Goal: Information Seeking & Learning: Learn about a topic

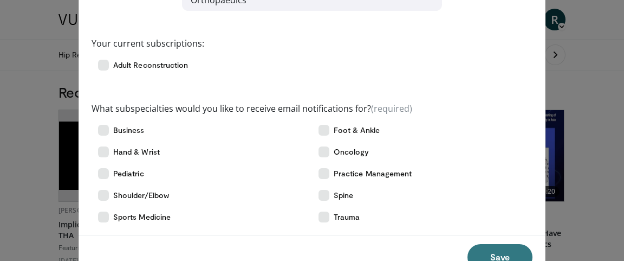
scroll to position [106, 0]
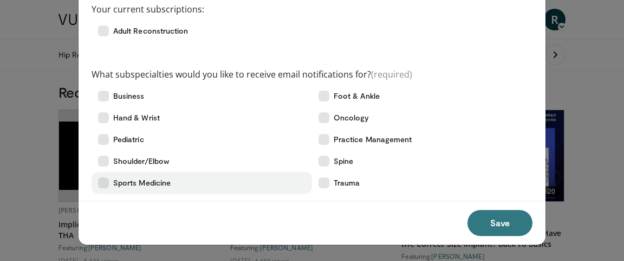
click at [107, 181] on icon at bounding box center [103, 182] width 11 height 11
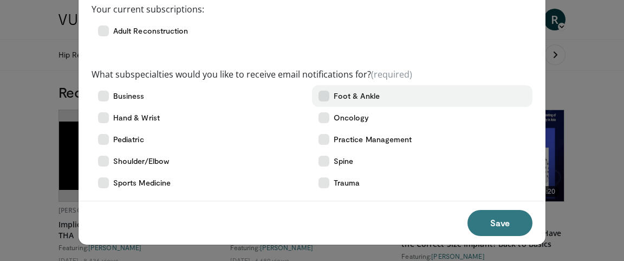
click at [326, 95] on icon at bounding box center [324, 96] width 11 height 11
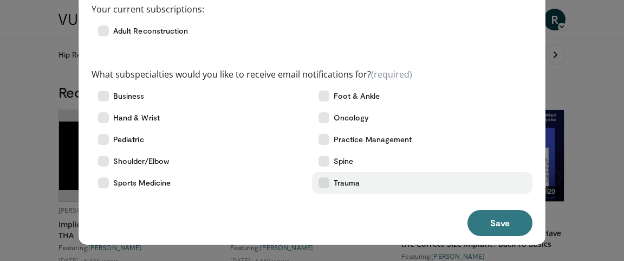
click at [326, 182] on icon at bounding box center [324, 182] width 11 height 11
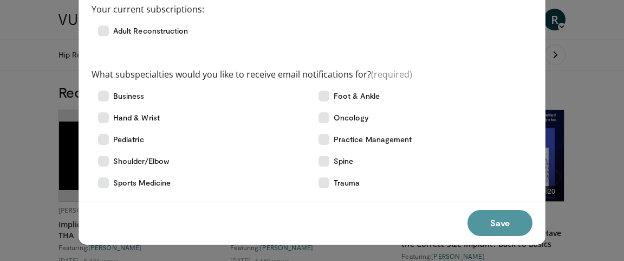
click at [496, 221] on button "Save" at bounding box center [500, 223] width 65 height 26
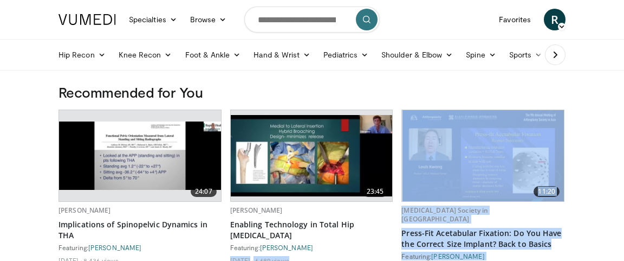
scroll to position [59, 0]
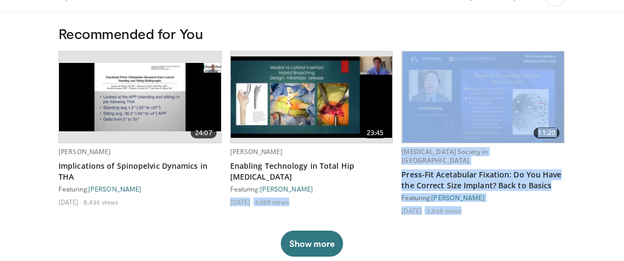
click at [103, 106] on img at bounding box center [140, 97] width 162 height 68
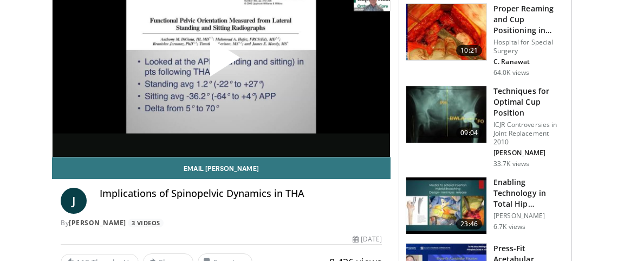
scroll to position [59, 0]
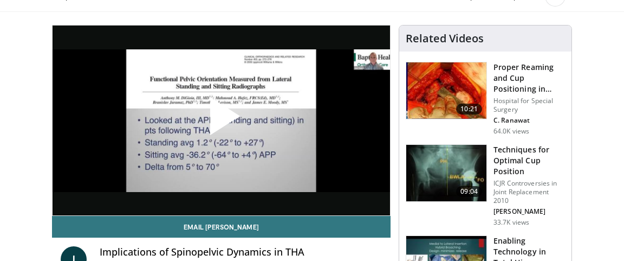
click at [221, 120] on span "Video Player" at bounding box center [221, 120] width 0 height 0
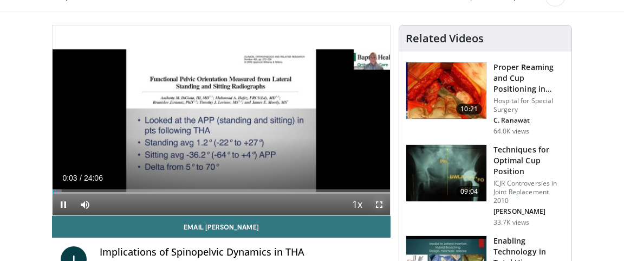
click at [380, 204] on span "Video Player" at bounding box center [380, 204] width 22 height 22
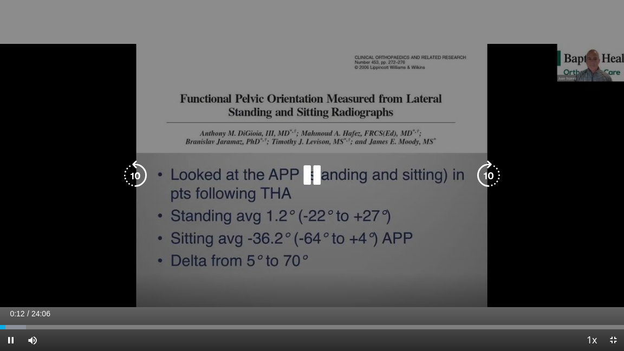
click at [447, 260] on div "10 seconds Tap to unmute" at bounding box center [312, 175] width 624 height 351
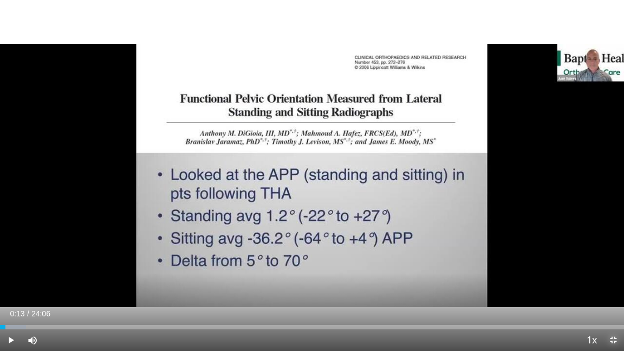
click at [612, 260] on span "Video Player" at bounding box center [614, 341] width 22 height 22
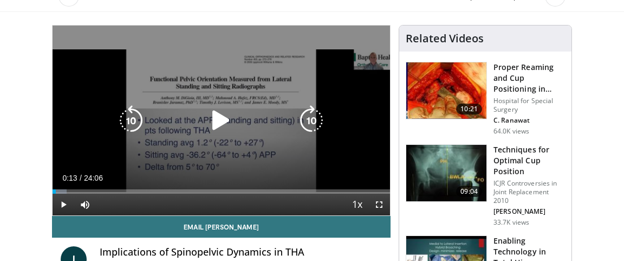
click at [230, 130] on icon "Video Player" at bounding box center [221, 120] width 30 height 30
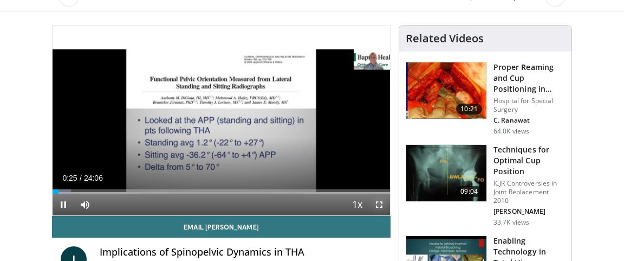
click at [379, 204] on span "Video Player" at bounding box center [380, 204] width 22 height 22
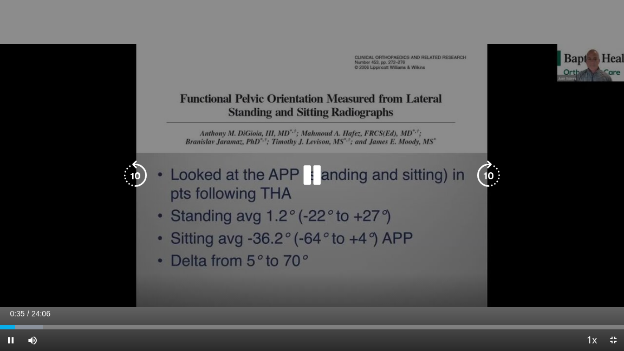
click at [409, 224] on div "10 seconds Tap to unmute" at bounding box center [312, 175] width 624 height 351
click at [308, 178] on icon "Video Player" at bounding box center [312, 175] width 30 height 30
click at [311, 178] on icon "Video Player" at bounding box center [312, 175] width 30 height 30
click at [313, 178] on icon "Video Player" at bounding box center [312, 175] width 30 height 30
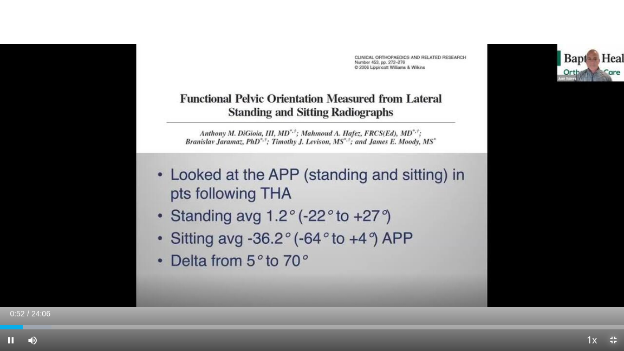
click at [616, 260] on span "Video Player" at bounding box center [614, 341] width 22 height 22
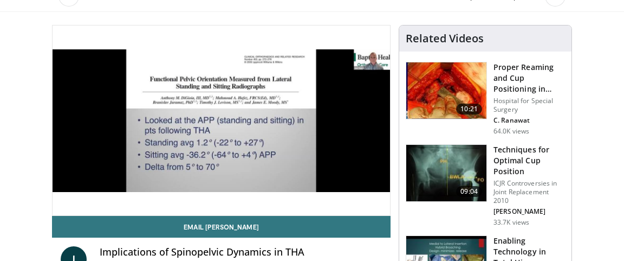
click at [452, 97] on img at bounding box center [446, 90] width 80 height 56
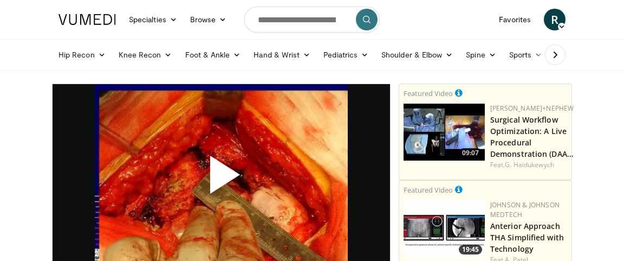
click at [221, 179] on span "Video Player" at bounding box center [221, 179] width 0 height 0
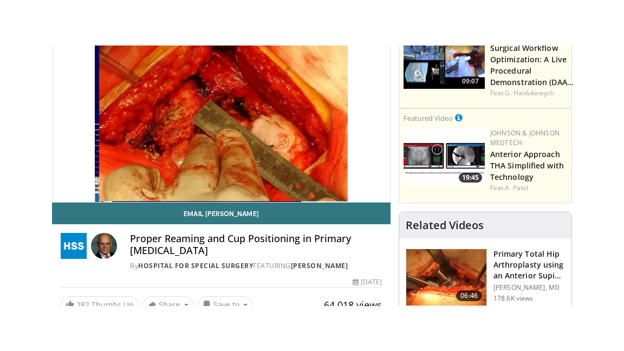
scroll to position [59, 0]
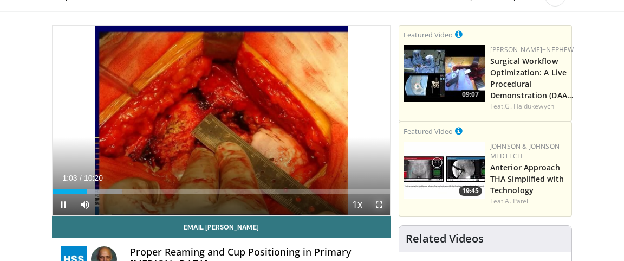
click at [379, 203] on span "Video Player" at bounding box center [380, 204] width 22 height 22
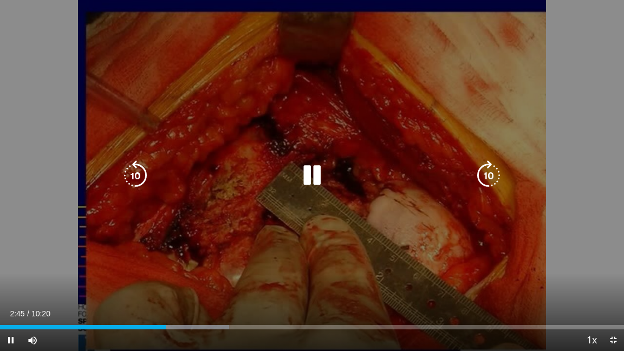
click at [313, 173] on icon "Video Player" at bounding box center [312, 175] width 30 height 30
click at [328, 215] on div "10 seconds Tap to unmute" at bounding box center [312, 175] width 624 height 351
click at [328, 92] on div "10 seconds Tap to unmute" at bounding box center [312, 175] width 624 height 351
click at [329, 91] on div "10 seconds Tap to unmute" at bounding box center [312, 175] width 624 height 351
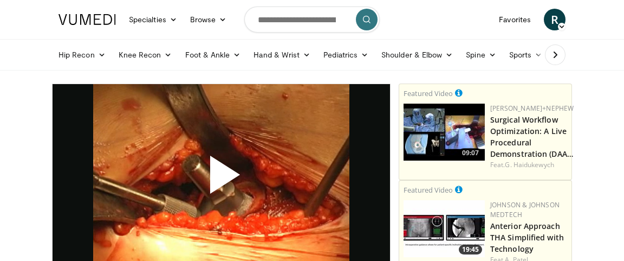
click at [221, 179] on span "Video Player" at bounding box center [221, 179] width 0 height 0
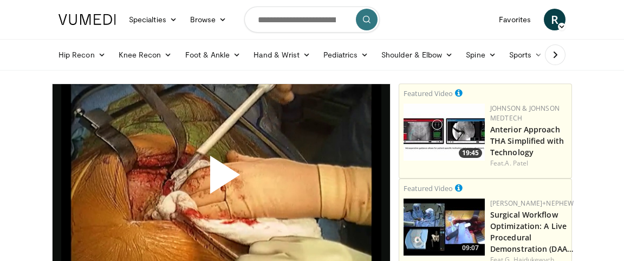
click at [221, 179] on span "Video Player" at bounding box center [221, 179] width 0 height 0
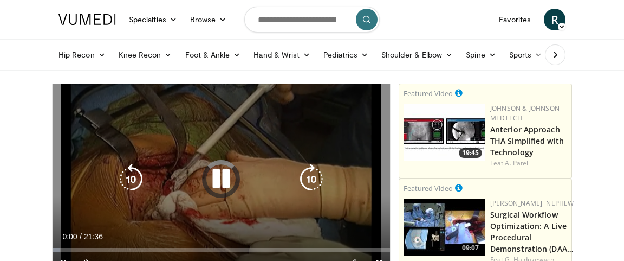
scroll to position [59, 0]
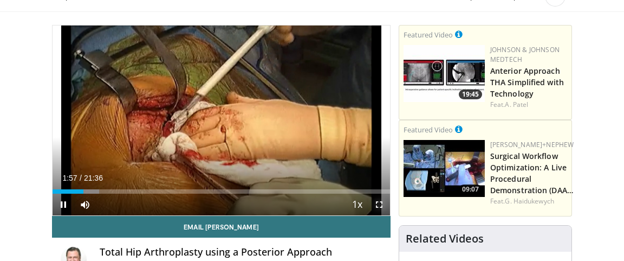
click at [379, 203] on span "Video Player" at bounding box center [380, 204] width 22 height 22
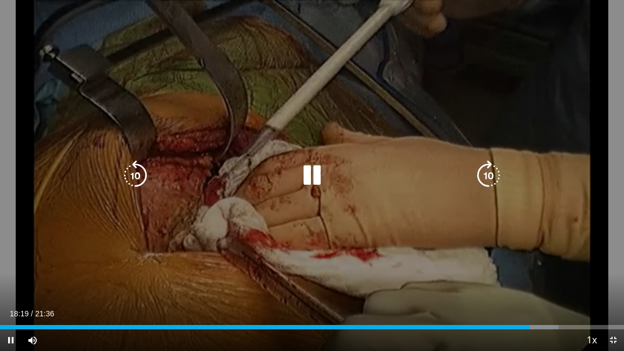
click at [195, 260] on div "10 seconds Tap to unmute" at bounding box center [312, 175] width 624 height 351
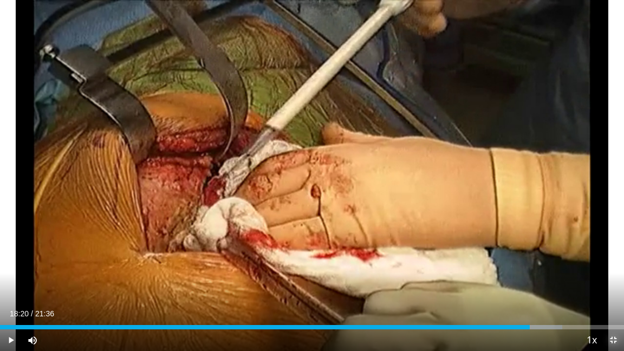
click at [615, 260] on span "Video Player" at bounding box center [614, 341] width 22 height 22
